Goal: Communication & Community: Answer question/provide support

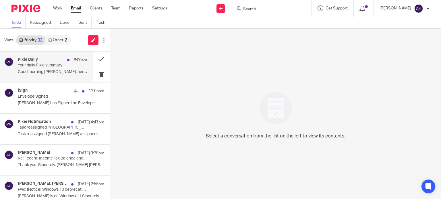
drag, startPoint x: 46, startPoint y: 73, endPoint x: 54, endPoint y: 72, distance: 8.1
click at [46, 73] on p "Good morning Gabby, here is a quick overview of..." at bounding box center [52, 72] width 69 height 5
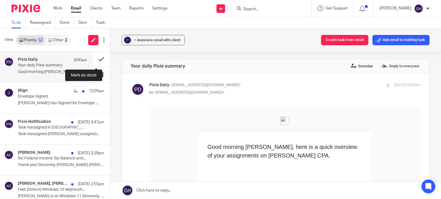
click at [94, 58] on button at bounding box center [101, 59] width 17 height 15
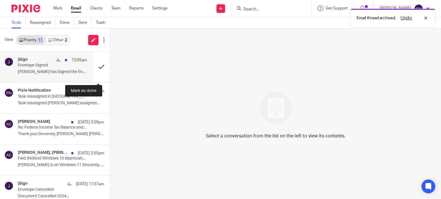
click at [97, 66] on button at bounding box center [101, 67] width 17 height 31
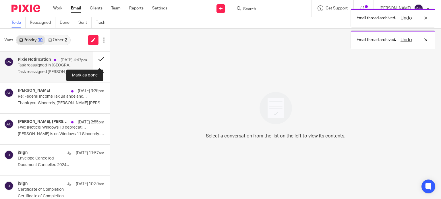
click at [96, 52] on button at bounding box center [101, 59] width 17 height 15
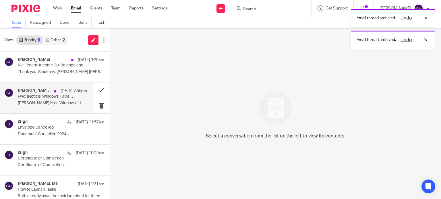
click at [51, 105] on p "Melissa is on Windows 11 Sincerely, Melissa..." at bounding box center [52, 103] width 69 height 5
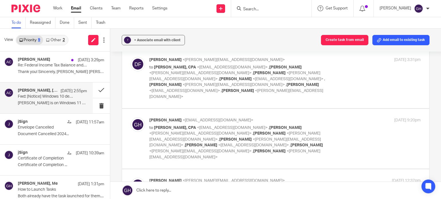
scroll to position [86, 0]
click at [219, 125] on p "to Amy L Corfixsen, CPA <amylcpa@gmail.com> , Sarah Ebert <sarah@amylcpa.com> ,…" at bounding box center [239, 142] width 181 height 35
checkbox input "true"
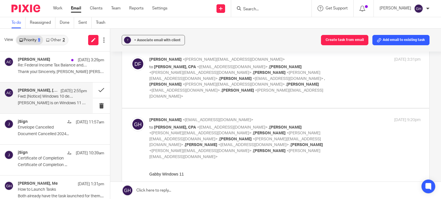
scroll to position [172, 0]
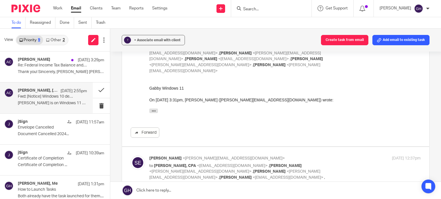
click at [180, 156] on p "Sarah Ebert <sarah@amylcpa.com>" at bounding box center [239, 159] width 181 height 6
checkbox input "true"
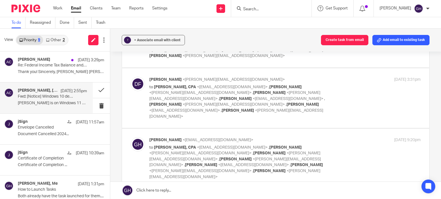
scroll to position [57, 0]
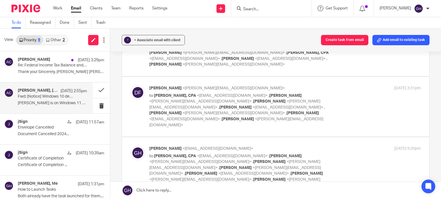
click at [234, 104] on p "to Amy L Corfixsen, CPA <amylcpa@gmail.com> , Sarah Ebert <sarah@amylcpa.com> ,…" at bounding box center [239, 110] width 181 height 35
checkbox input "true"
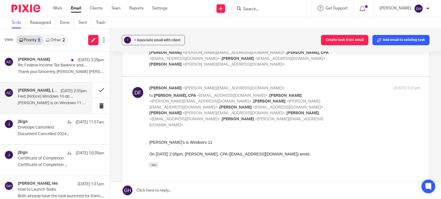
scroll to position [0, 0]
click at [95, 86] on button at bounding box center [101, 90] width 17 height 15
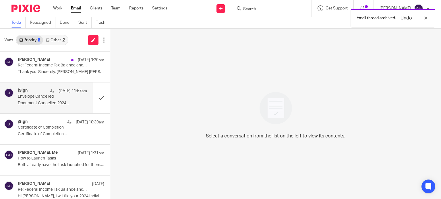
click at [65, 97] on p "Envelope Cancelled" at bounding box center [45, 96] width 55 height 5
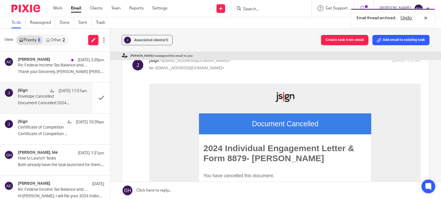
scroll to position [57, 0]
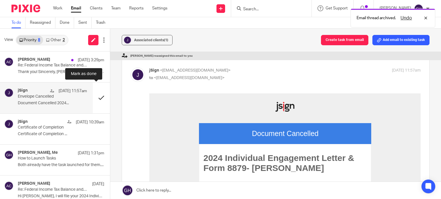
click at [99, 100] on button at bounding box center [101, 98] width 17 height 31
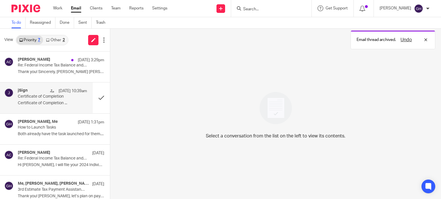
click at [55, 104] on p "Certificate of Completion ..." at bounding box center [52, 103] width 69 height 5
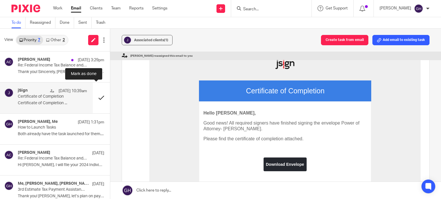
click at [93, 98] on button at bounding box center [101, 98] width 17 height 31
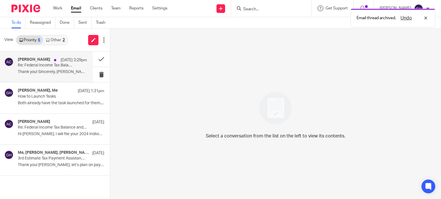
click at [61, 62] on p "Sep 17 3:29pm" at bounding box center [74, 60] width 26 height 6
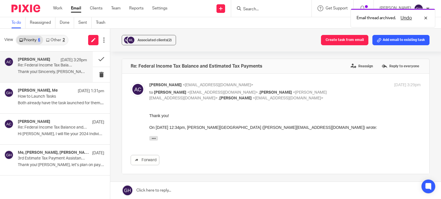
scroll to position [0, 0]
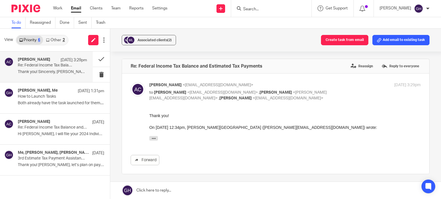
click at [63, 42] on link "Other 2" at bounding box center [55, 40] width 24 height 9
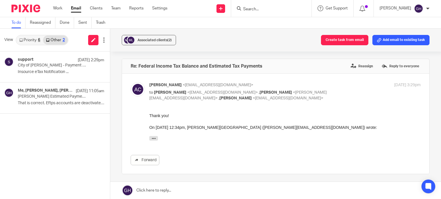
click at [30, 43] on link "Priority 6" at bounding box center [29, 40] width 27 height 9
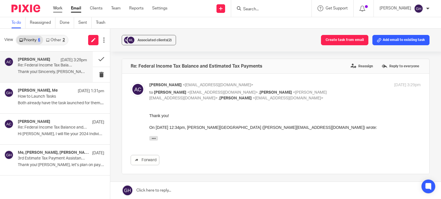
click at [59, 9] on link "Work" at bounding box center [57, 8] width 9 height 6
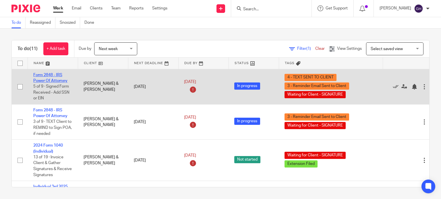
click at [52, 80] on link "Form 2848 - IRS Power Of Attorney" at bounding box center [50, 78] width 34 height 10
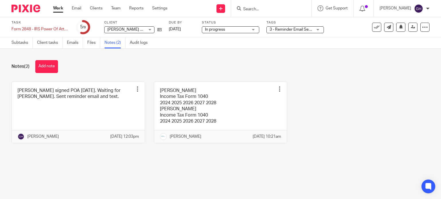
click at [290, 29] on span "3 - Reminder Email Sent to Client + 2" at bounding box center [301, 30] width 65 height 4
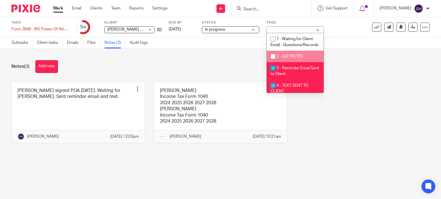
click at [289, 59] on span "2 - SEE NOTES" at bounding box center [289, 57] width 26 height 4
checkbox input "true"
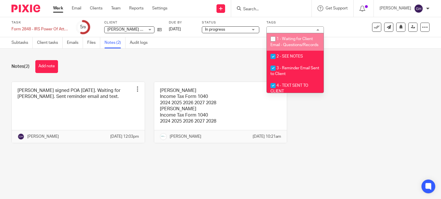
click at [57, 7] on link "Work" at bounding box center [58, 8] width 10 height 6
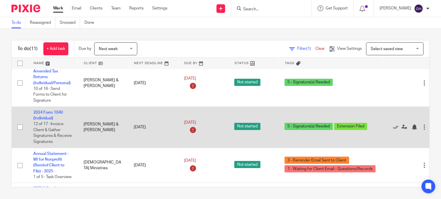
scroll to position [234, 0]
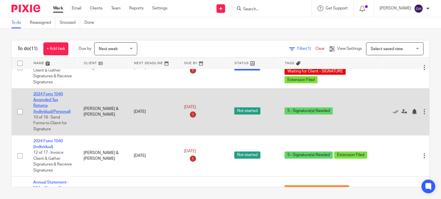
click at [48, 101] on link "2024 Form 1040 Amended Tax Returns (Individual/Personal)" at bounding box center [51, 103] width 37 height 22
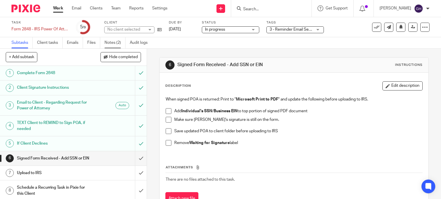
click at [110, 43] on link "Notes (2)" at bounding box center [114, 42] width 21 height 11
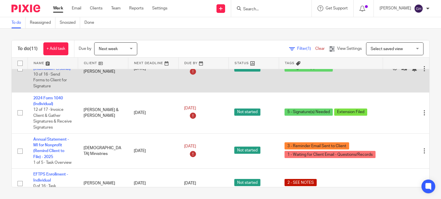
scroll to position [287, 0]
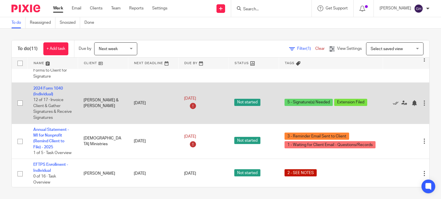
click at [50, 94] on td "2024 Form 1040 (Individual) 12 of 17 · Invoice Client & Gather Signatures & Rec…" at bounding box center [53, 103] width 50 height 41
click at [50, 89] on link "2024 Form 1040 (Individual)" at bounding box center [48, 92] width 30 height 10
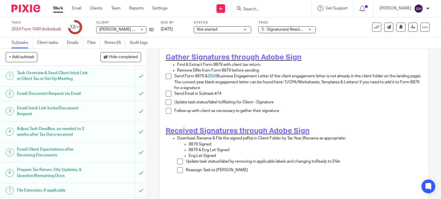
scroll to position [86, 0]
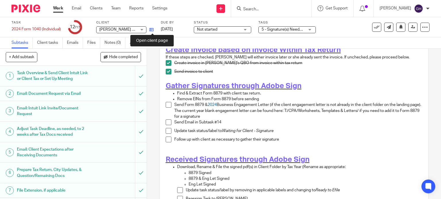
click at [153, 30] on icon at bounding box center [151, 30] width 4 height 4
click at [227, 30] on span "Not started" at bounding box center [218, 30] width 43 height 6
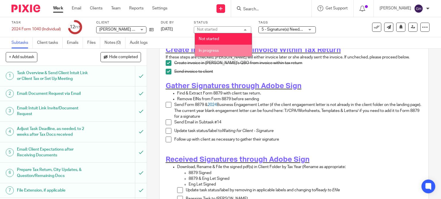
click at [227, 46] on li "In progress" at bounding box center [223, 51] width 57 height 12
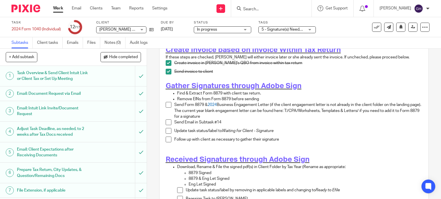
click at [273, 31] on span "5 - Signature(s) Needed + 1" at bounding box center [285, 30] width 49 height 4
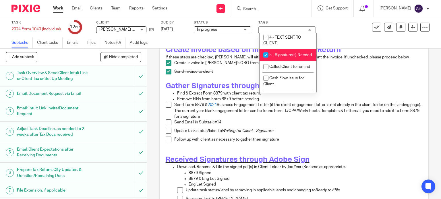
scroll to position [57, 0]
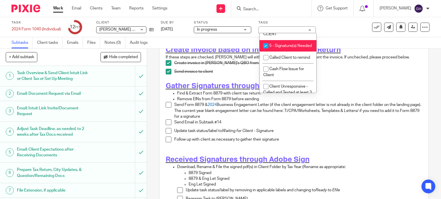
click at [280, 52] on li "5 - Signature(s) Needed" at bounding box center [287, 46] width 57 height 12
checkbox input "false"
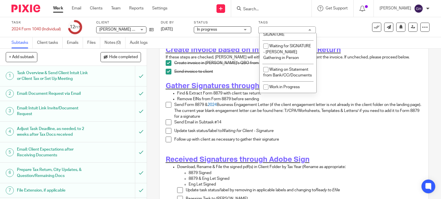
scroll to position [516, 0]
click at [287, 37] on span "Waiting for Client - SIGNATURE" at bounding box center [282, 32] width 39 height 10
checkbox input "true"
click at [350, 42] on div "Subtasks Client tasks Emails Files Notes (0) Audit logs" at bounding box center [220, 42] width 441 height 11
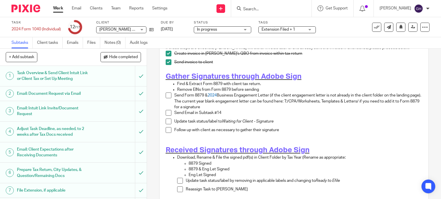
scroll to position [86, 0]
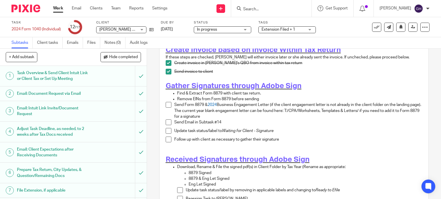
click at [166, 102] on span at bounding box center [169, 105] width 6 height 6
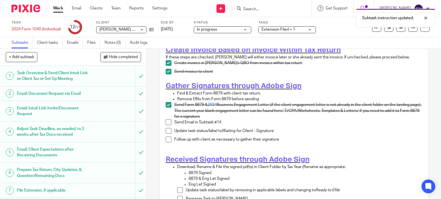
click at [166, 121] on span at bounding box center [169, 123] width 6 height 6
click at [166, 128] on span at bounding box center [169, 131] width 6 height 6
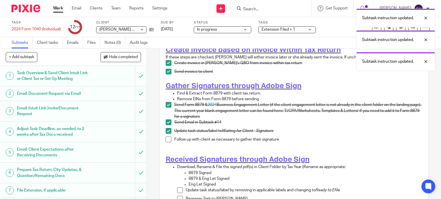
click at [166, 137] on span at bounding box center [169, 140] width 6 height 6
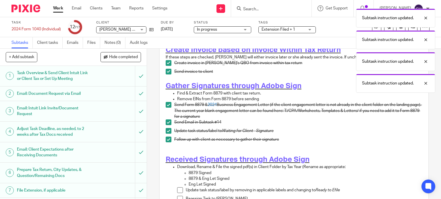
click at [57, 11] on div "Work Email Clients Team Reports Settings Work Email Clients Team Reports Settin…" at bounding box center [111, 8] width 129 height 17
click at [57, 9] on link "Work" at bounding box center [58, 8] width 10 height 6
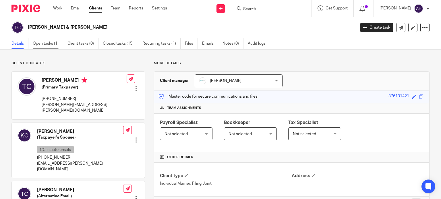
click at [50, 45] on link "Open tasks (1)" at bounding box center [48, 43] width 30 height 11
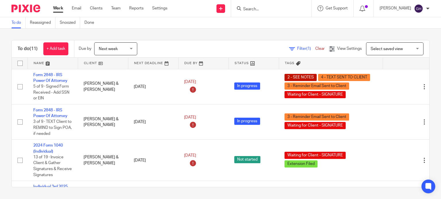
scroll to position [29, 0]
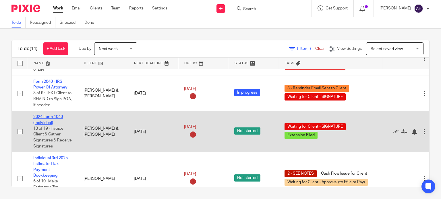
click at [52, 118] on link "2024 Form 1040 (Individual)" at bounding box center [48, 120] width 30 height 10
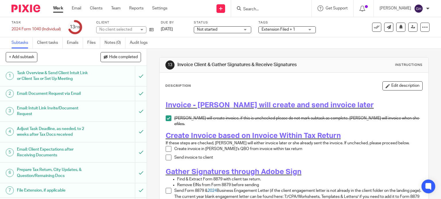
click at [224, 30] on span "Not started" at bounding box center [218, 30] width 43 height 6
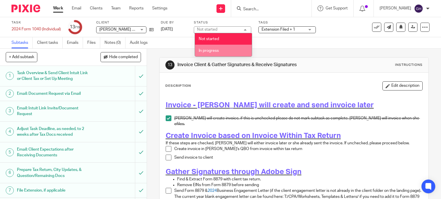
click at [219, 50] on li "In progress" at bounding box center [223, 51] width 57 height 12
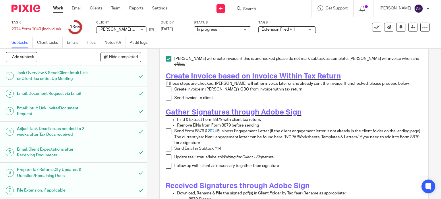
scroll to position [57, 0]
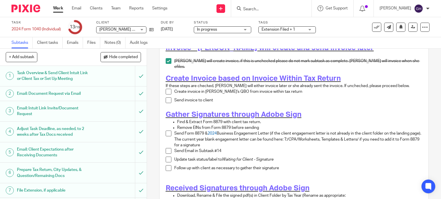
click at [166, 131] on span at bounding box center [169, 134] width 6 height 6
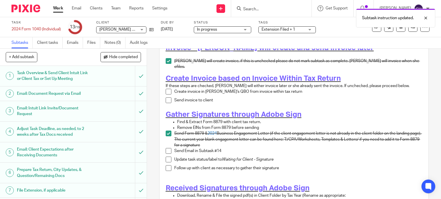
click at [166, 151] on li "Send Email in Subtask #14" at bounding box center [294, 152] width 257 height 9
click at [166, 159] on span at bounding box center [169, 160] width 6 height 6
click at [166, 144] on li "Send Form 8879 & 2024 Business Engagement Letter (if the client engagement lett…" at bounding box center [294, 139] width 257 height 17
click at [166, 149] on span at bounding box center [169, 151] width 6 height 6
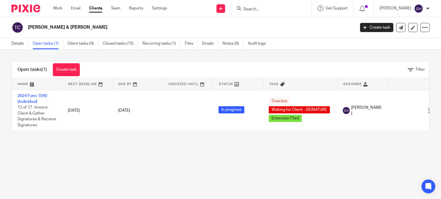
click at [101, 10] on link "Clients" at bounding box center [95, 8] width 13 height 6
click at [59, 9] on link "Work" at bounding box center [57, 8] width 9 height 6
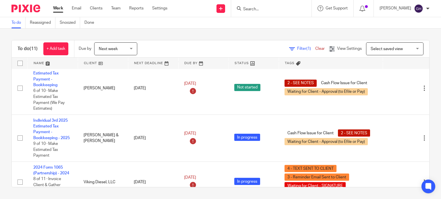
scroll to position [91, 0]
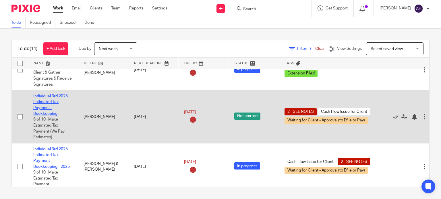
click at [43, 108] on link "Individual 3rd 2025 Estimated Tax Payment - Bookkeeping" at bounding box center [50, 105] width 34 height 22
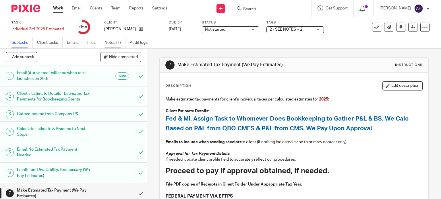
click at [116, 39] on link "Notes (1)" at bounding box center [114, 42] width 21 height 11
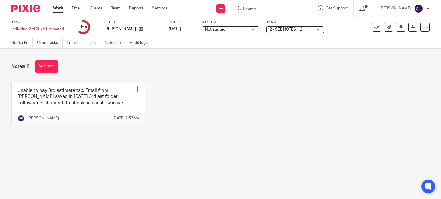
click at [24, 45] on link "Subtasks" at bounding box center [21, 42] width 21 height 11
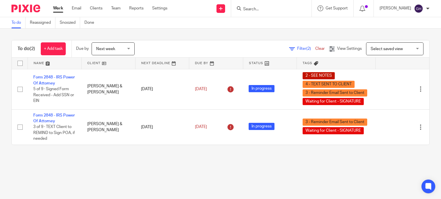
click at [54, 8] on link "Work" at bounding box center [58, 8] width 10 height 6
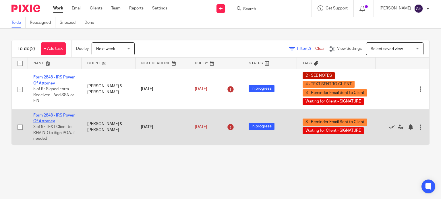
click at [49, 120] on link "Form 2848 - IRS Power Of Attorney" at bounding box center [53, 119] width 41 height 10
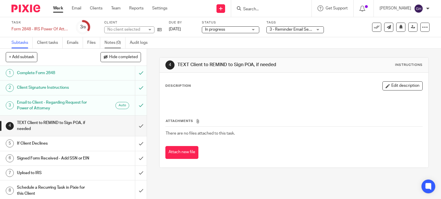
click at [115, 42] on link "Notes (0)" at bounding box center [114, 42] width 21 height 11
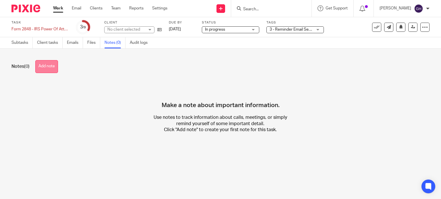
click at [46, 65] on button "Add note" at bounding box center [46, 66] width 23 height 13
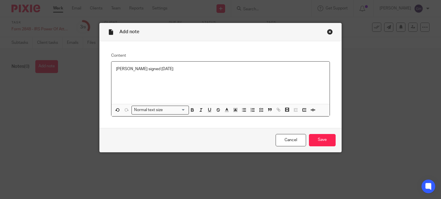
click at [144, 67] on p "Carol signed 9.17.2025" at bounding box center [220, 69] width 209 height 6
drag, startPoint x: 137, startPoint y: 68, endPoint x: 162, endPoint y: 69, distance: 25.3
click at [162, 69] on p "Carol signed 9.17.2025" at bounding box center [220, 69] width 209 height 6
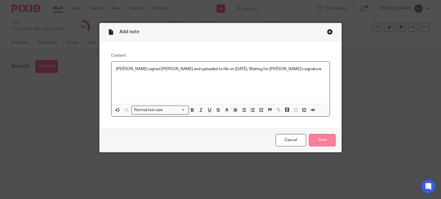
click at [327, 141] on input "Save" at bounding box center [322, 140] width 27 height 12
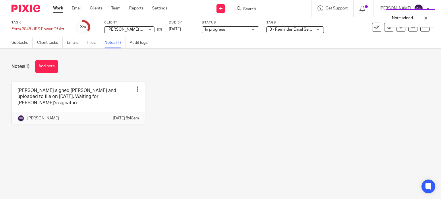
click at [59, 8] on link "Work" at bounding box center [58, 8] width 10 height 6
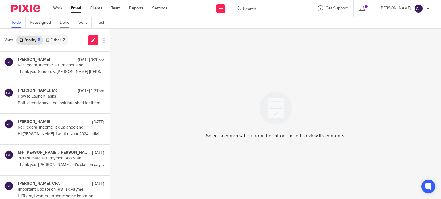
click at [67, 25] on link "Done" at bounding box center [67, 22] width 14 height 11
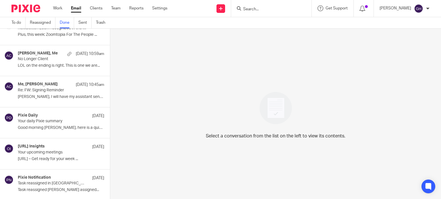
scroll to position [861, 0]
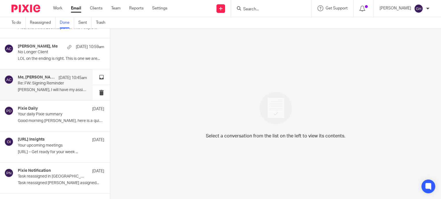
click at [55, 89] on p "[PERSON_NAME], I will have my assistant send it to..." at bounding box center [52, 90] width 69 height 5
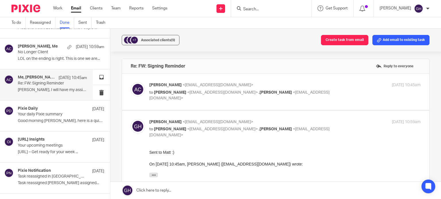
scroll to position [0, 0]
click at [247, 103] on label at bounding box center [275, 92] width 307 height 36
click at [131, 82] on input "checkbox" at bounding box center [130, 82] width 0 height 0
checkbox input "true"
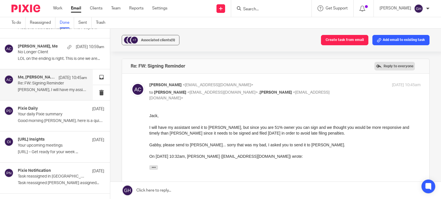
click at [381, 65] on label "Reply to everyone" at bounding box center [394, 66] width 40 height 9
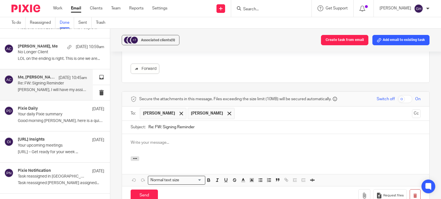
scroll to position [221, 0]
click at [227, 113] on span at bounding box center [229, 114] width 4 height 4
click at [213, 113] on input "text" at bounding box center [299, 113] width 220 height 11
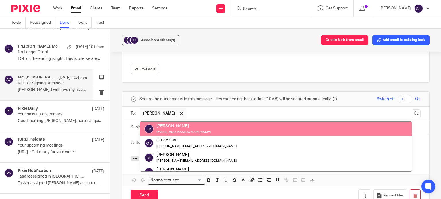
click at [131, 141] on p at bounding box center [276, 143] width 290 height 6
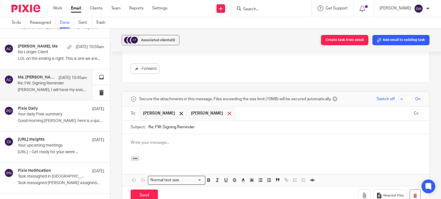
click at [227, 112] on span at bounding box center [229, 114] width 4 height 4
click at [170, 143] on p at bounding box center [276, 143] width 290 height 6
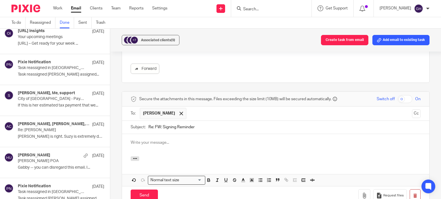
scroll to position [975, 0]
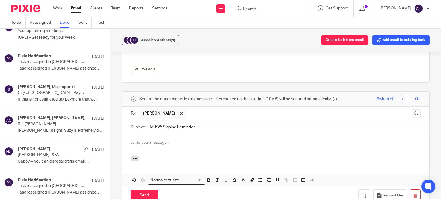
click at [265, 5] on form at bounding box center [272, 8] width 61 height 7
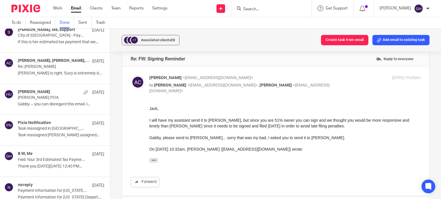
scroll to position [0, 0]
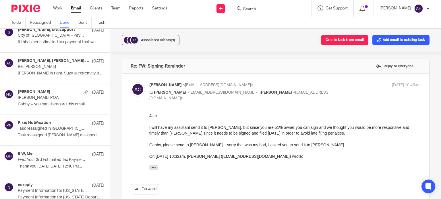
click at [146, 184] on link "Forward" at bounding box center [145, 189] width 29 height 10
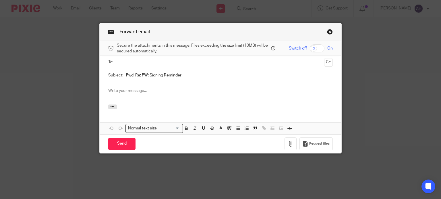
click at [128, 58] on ul at bounding box center [220, 62] width 207 height 9
click at [123, 62] on input "text" at bounding box center [220, 62] width 203 height 7
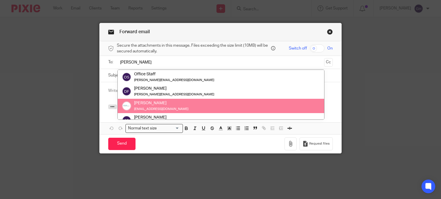
type input "amy"
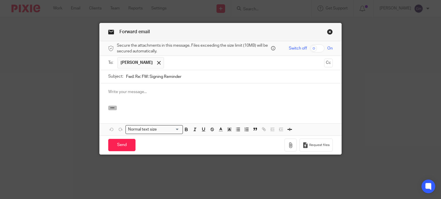
click at [111, 110] on button "button" at bounding box center [112, 108] width 9 height 5
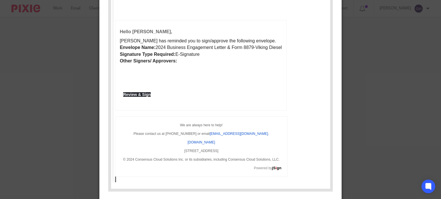
scroll to position [363, 0]
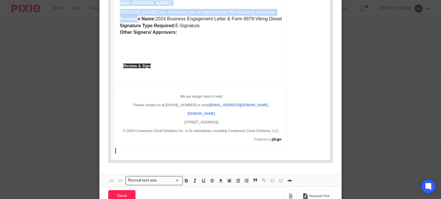
drag, startPoint x: 296, startPoint y: 155, endPoint x: 135, endPoint y: 14, distance: 213.1
click at [135, 14] on div "Signing Reminder! Hello Jack Brown, Amy Corfixsen has reminded you to sign/appr…" at bounding box center [222, 60] width 215 height 178
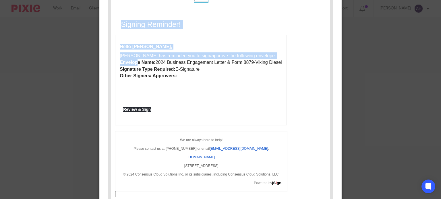
scroll to position [248, 0]
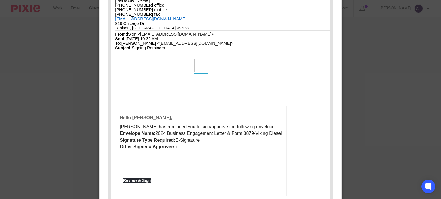
click at [160, 92] on span "Signing Reminder!" at bounding box center [150, 96] width 60 height 8
click at [114, 25] on blockquote "Invited to sign an Envelope Amy this should be going to Matt. 100% MBE, DBE Sta…" at bounding box center [220, 119] width 217 height 300
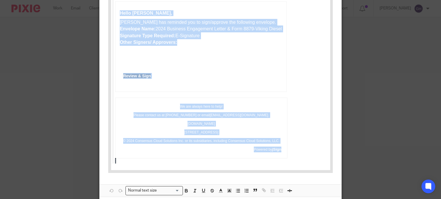
scroll to position [391, 0]
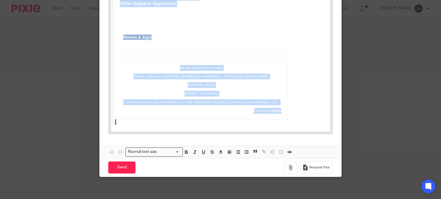
drag, startPoint x: 115, startPoint y: -118, endPoint x: 272, endPoint y: 213, distance: 366.4
click at [285, 114] on td "We are always here to help! Please contact us at 1-833-717-1154 or email suppor…" at bounding box center [201, 89] width 172 height 61
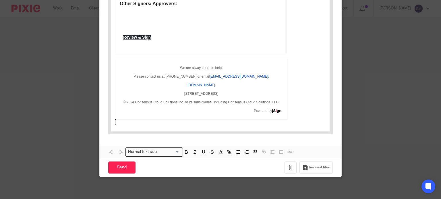
click at [267, 125] on p at bounding box center [222, 122] width 215 height 5
click at [260, 125] on p at bounding box center [222, 122] width 215 height 5
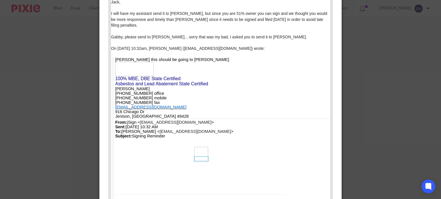
scroll to position [162, 0]
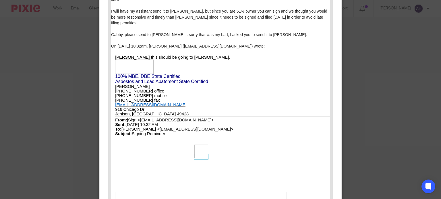
click at [159, 127] on link "[EMAIL_ADDRESS][DOMAIN_NAME]" at bounding box center [194, 129] width 71 height 5
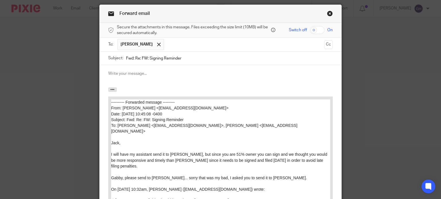
scroll to position [0, 0]
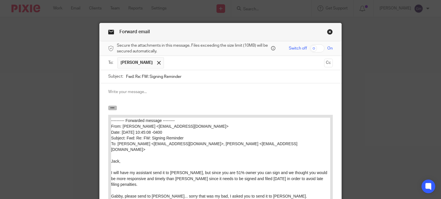
click at [108, 108] on button "button" at bounding box center [112, 108] width 9 height 5
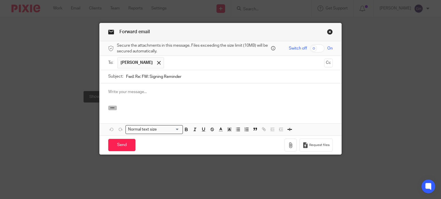
click at [108, 108] on button "button" at bounding box center [112, 108] width 9 height 5
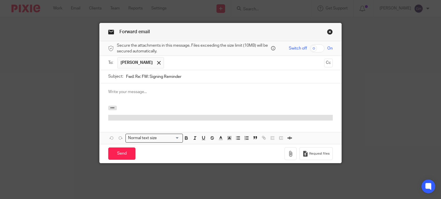
click at [120, 121] on div "Attachments" at bounding box center [221, 116] width 242 height 21
click at [123, 117] on div at bounding box center [220, 118] width 225 height 6
click at [328, 29] on link "Close this dialog window" at bounding box center [330, 33] width 6 height 8
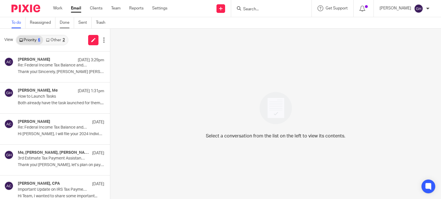
click at [69, 23] on link "Done" at bounding box center [67, 22] width 14 height 11
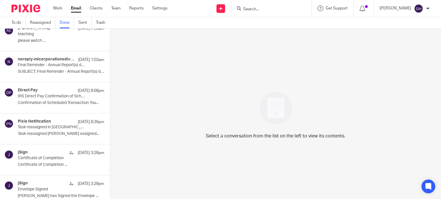
scroll to position [602, 0]
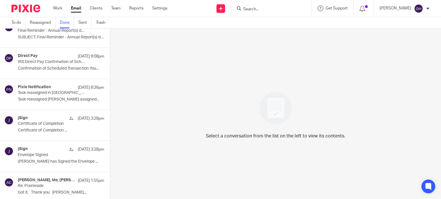
click at [250, 9] on input "Search" at bounding box center [268, 9] width 52 height 5
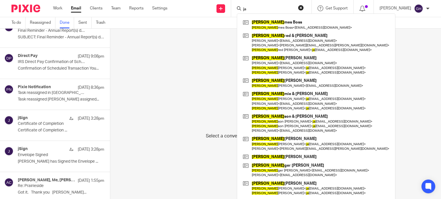
type input "j"
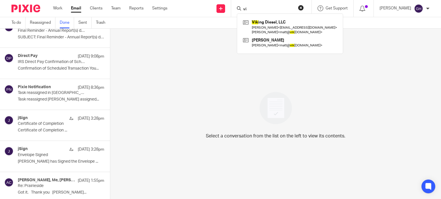
type input "v"
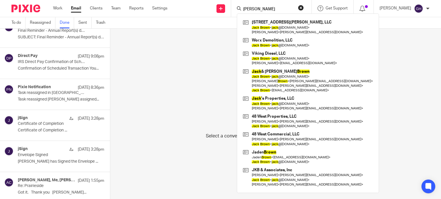
type input "jack brown"
click at [267, 6] on form "jack brown" at bounding box center [272, 8] width 61 height 7
drag, startPoint x: 265, startPoint y: 9, endPoint x: 216, endPoint y: 7, distance: 49.1
click at [216, 9] on div "Send new email Create task Add client jack brown 7888 Meade Street, LLC Jack Br…" at bounding box center [308, 8] width 265 height 17
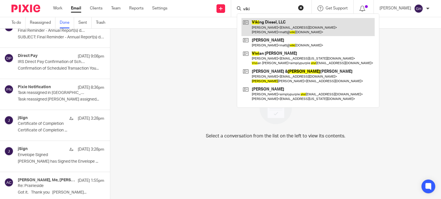
type input "viki"
click at [271, 23] on link at bounding box center [307, 27] width 133 height 18
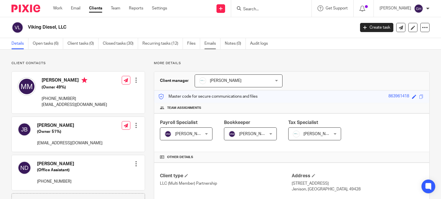
click at [208, 41] on link "Emails" at bounding box center [212, 43] width 16 height 11
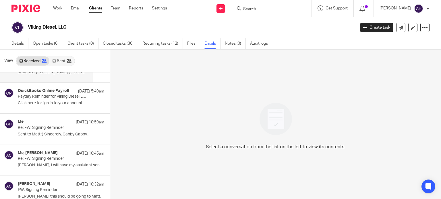
scroll to position [86, 0]
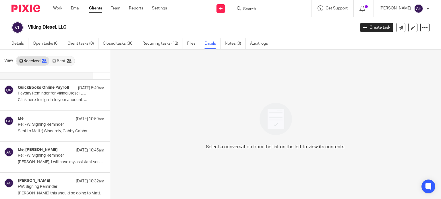
click at [56, 127] on p "Re: FW: Signing Reminder" at bounding box center [52, 124] width 69 height 5
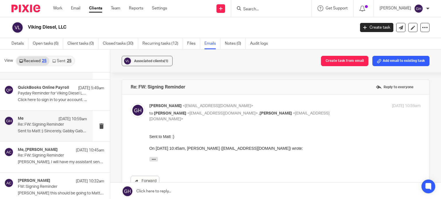
scroll to position [0, 0]
click at [49, 164] on p "Jack, I will have my assistant send it to..." at bounding box center [52, 162] width 69 height 5
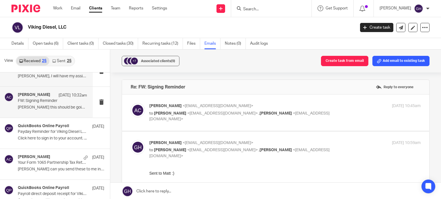
scroll to position [115, 0]
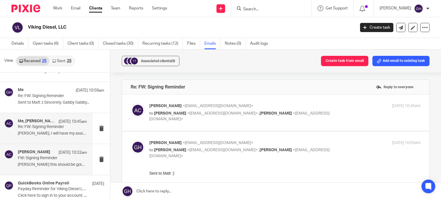
click at [52, 159] on p "FW: Signing Reminder" at bounding box center [45, 158] width 55 height 5
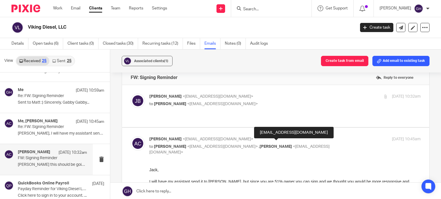
scroll to position [0, 0]
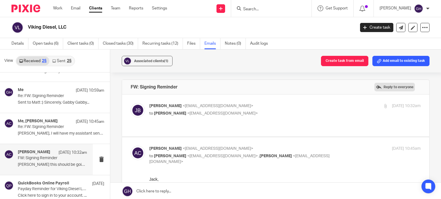
click at [378, 88] on label "Reply to everyone" at bounding box center [394, 87] width 40 height 9
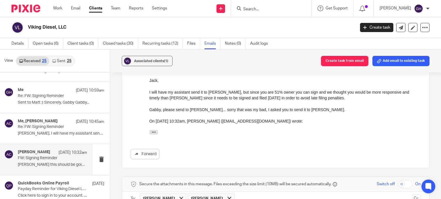
scroll to position [143, 0]
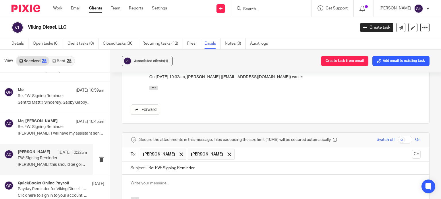
click at [148, 105] on link "Forward" at bounding box center [145, 110] width 29 height 10
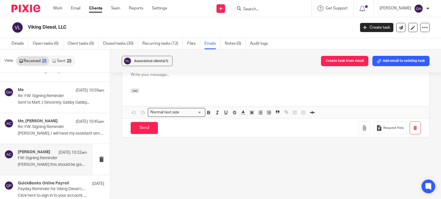
scroll to position [195, 0]
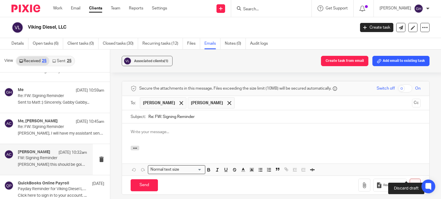
click at [409, 179] on button "button" at bounding box center [414, 185] width 11 height 13
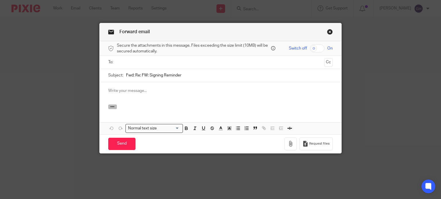
click at [111, 106] on icon "button" at bounding box center [112, 107] width 4 height 4
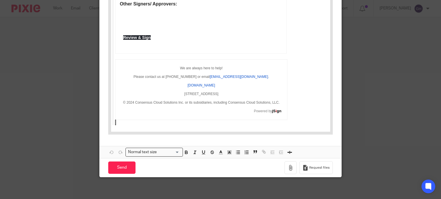
scroll to position [390, 0]
click at [130, 125] on p at bounding box center [222, 122] width 215 height 5
click at [129, 125] on p at bounding box center [222, 122] width 215 height 5
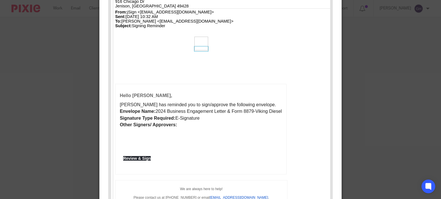
scroll to position [161, 0]
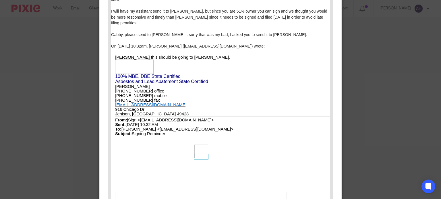
click at [149, 79] on span "Asbestos and Lead Abatement State Certified" at bounding box center [161, 81] width 93 height 5
click at [173, 79] on span "Asbestos and Lead Abatement State Certified" at bounding box center [161, 81] width 93 height 5
click at [176, 74] on p "100% MBE, DBE State Certified" at bounding box center [222, 76] width 215 height 5
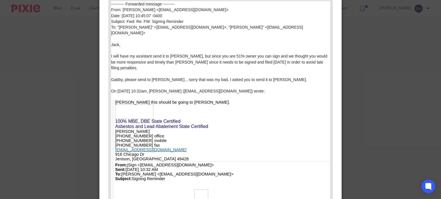
scroll to position [46, 0]
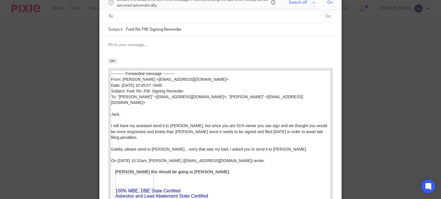
click at [143, 57] on div at bounding box center [221, 47] width 242 height 22
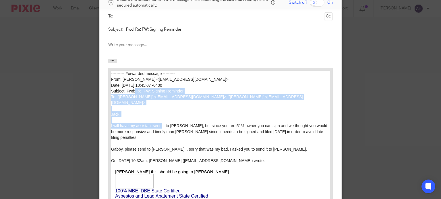
drag, startPoint x: 132, startPoint y: 93, endPoint x: 159, endPoint y: 120, distance: 38.3
click at [159, 123] on p "I will have my assistant send it to [PERSON_NAME], but since you are 51% owner …" at bounding box center [220, 131] width 219 height 17
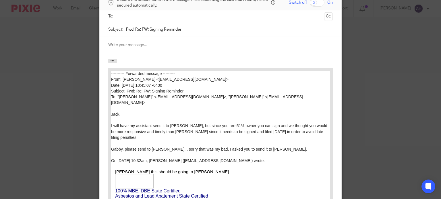
click at [136, 19] on input "text" at bounding box center [220, 16] width 203 height 7
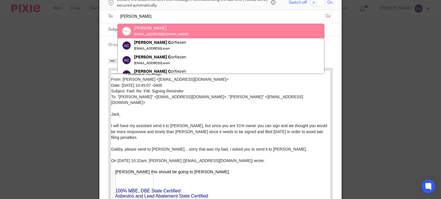
type input "[PERSON_NAME]"
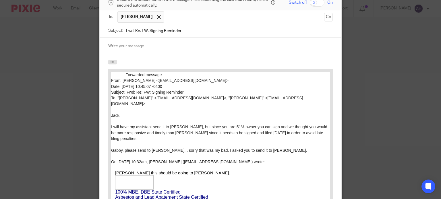
click at [143, 43] on p at bounding box center [220, 46] width 225 height 6
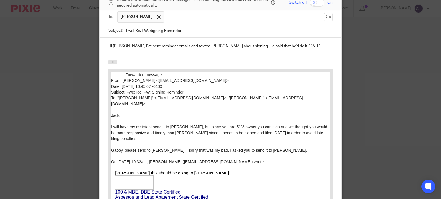
click at [287, 50] on div "Hi [PERSON_NAME], I've sent reminder emails and texted [PERSON_NAME] about sign…" at bounding box center [221, 49] width 242 height 22
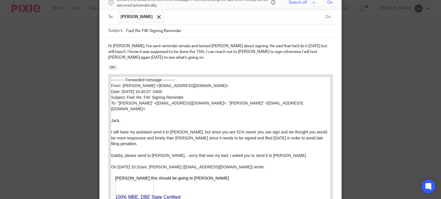
click at [320, 46] on p "Hi [PERSON_NAME], I've sent reminder emails and texted [PERSON_NAME] about sign…" at bounding box center [220, 51] width 225 height 17
click at [149, 62] on div "Hi [PERSON_NAME], I've sent reminder emails and texted [PERSON_NAME] about sign…" at bounding box center [221, 52] width 242 height 28
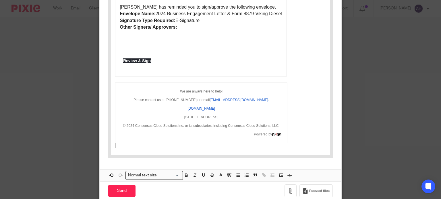
scroll to position [396, 0]
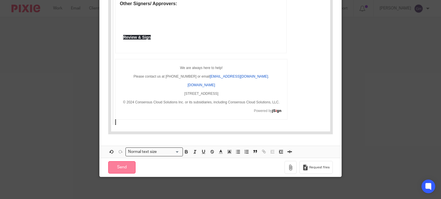
click at [127, 171] on input "Send" at bounding box center [121, 168] width 27 height 12
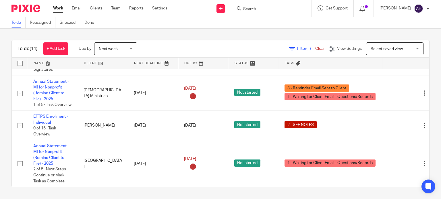
scroll to position [349, 0]
